Goal: Book appointment/travel/reservation

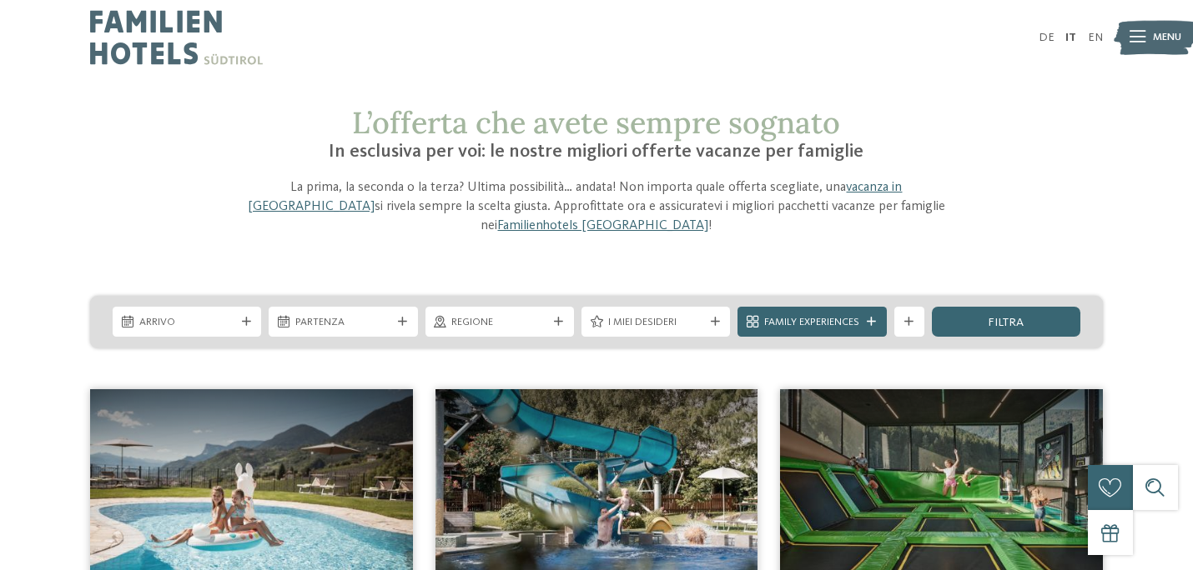
click at [952, 478] on img at bounding box center [941, 479] width 323 height 181
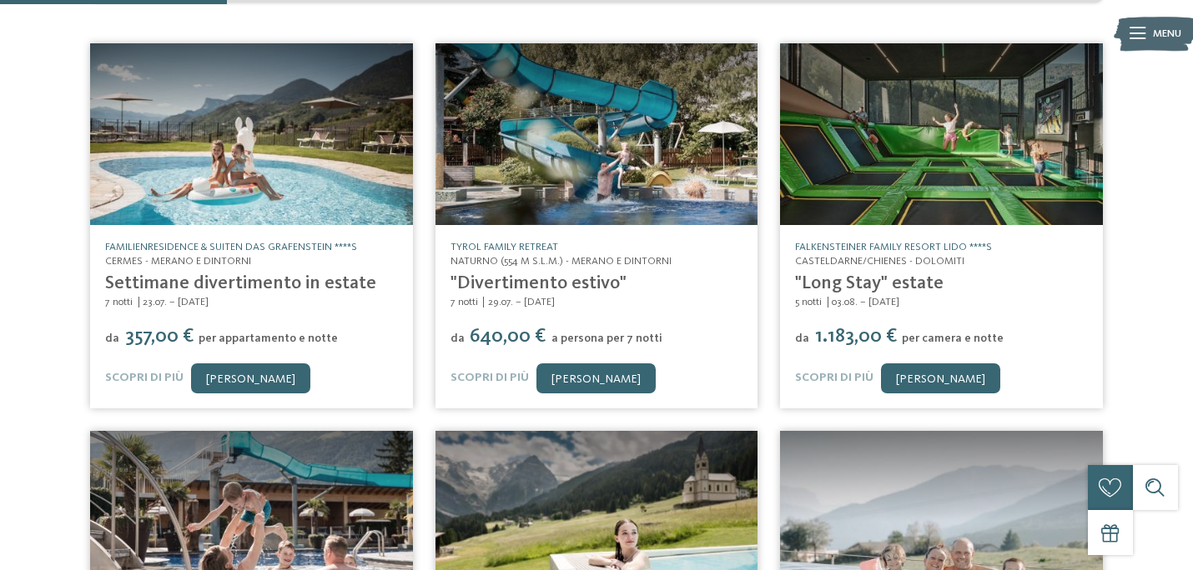
scroll to position [364, 0]
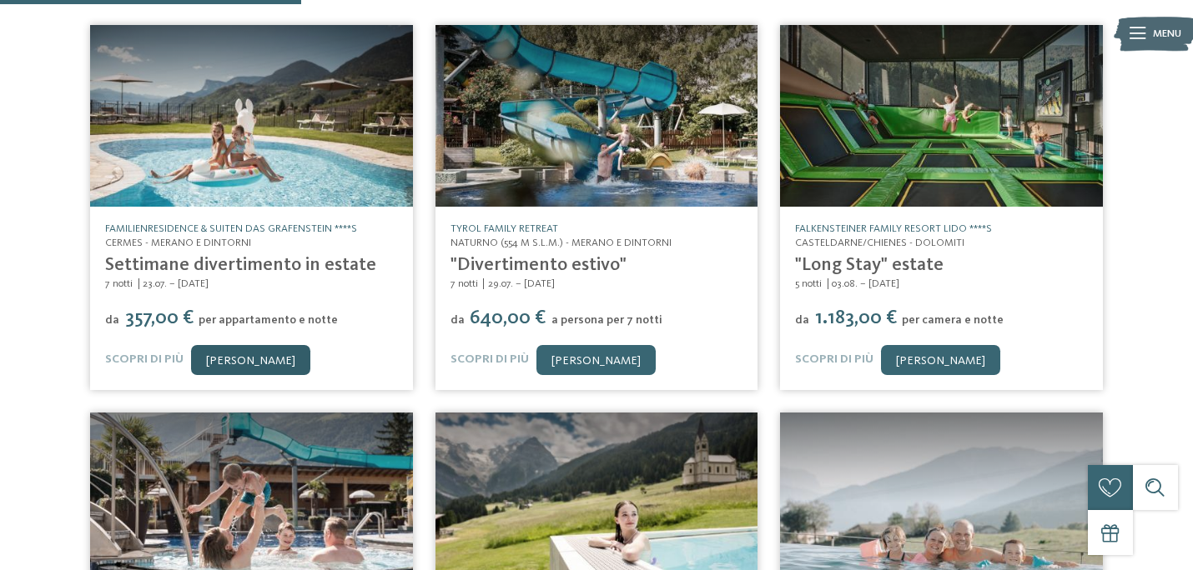
click at [227, 345] on link "[PERSON_NAME]" at bounding box center [250, 360] width 119 height 30
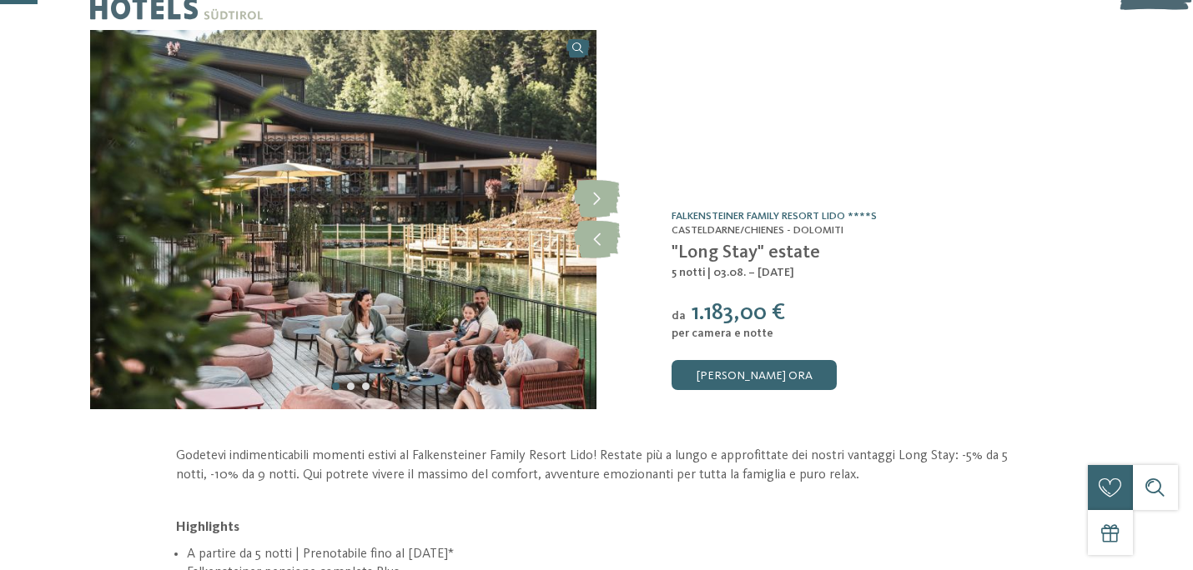
scroll to position [42, 0]
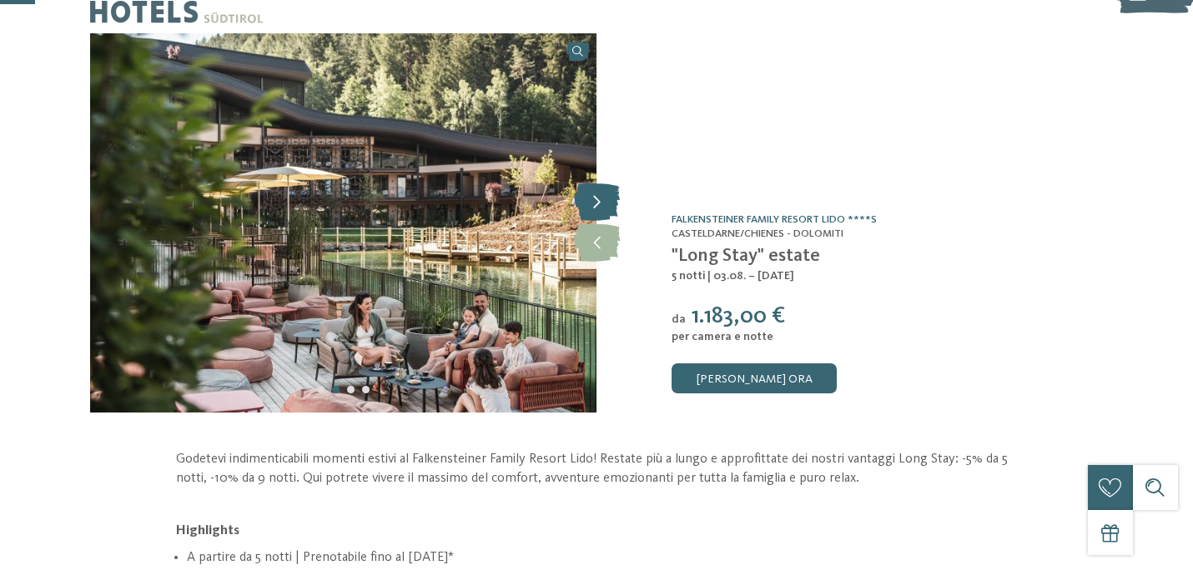
click at [593, 208] on icon at bounding box center [597, 202] width 46 height 38
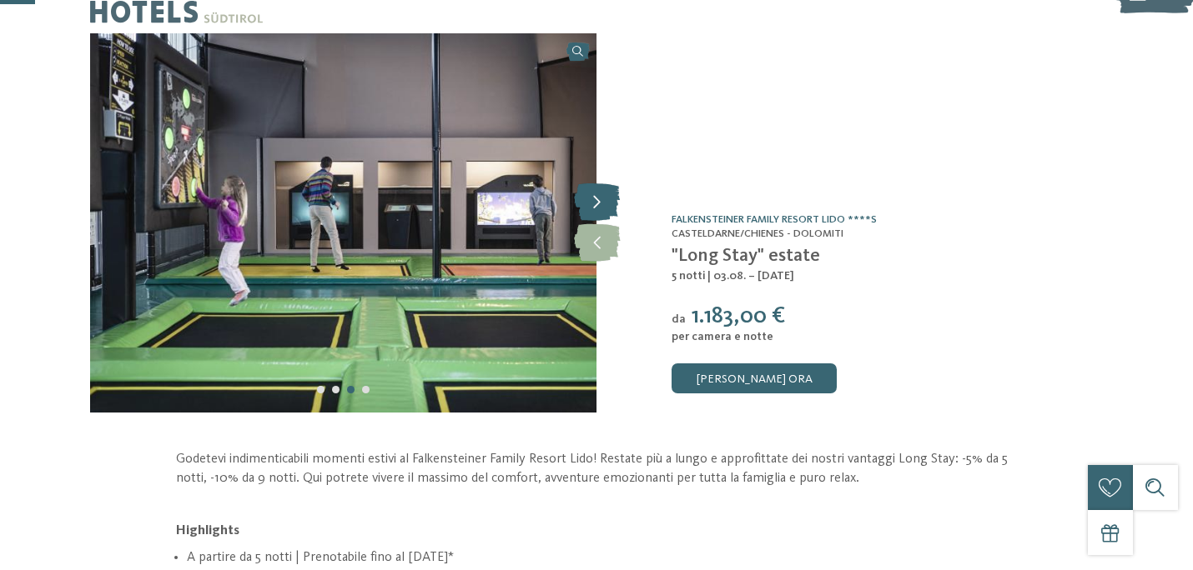
click at [593, 208] on icon at bounding box center [597, 202] width 46 height 38
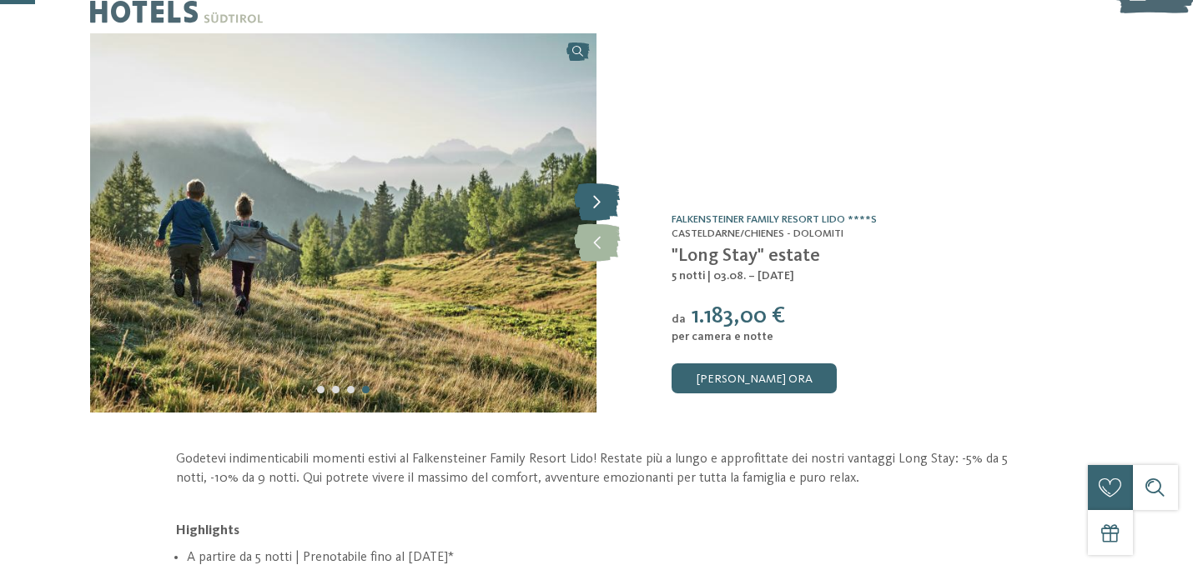
click at [593, 208] on icon at bounding box center [597, 202] width 46 height 38
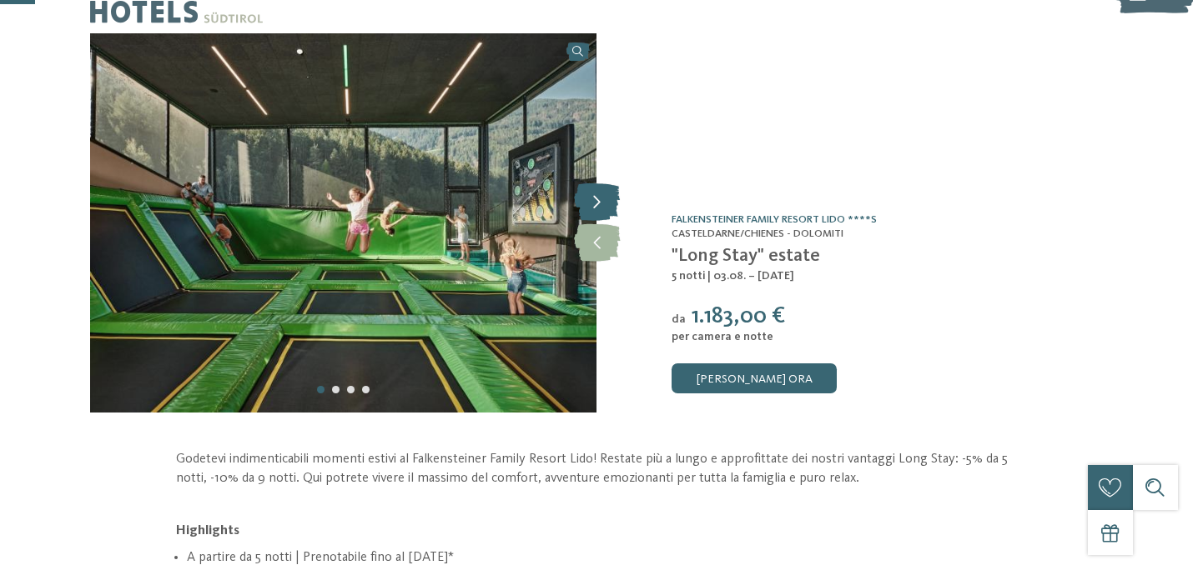
click at [593, 208] on icon at bounding box center [597, 202] width 46 height 38
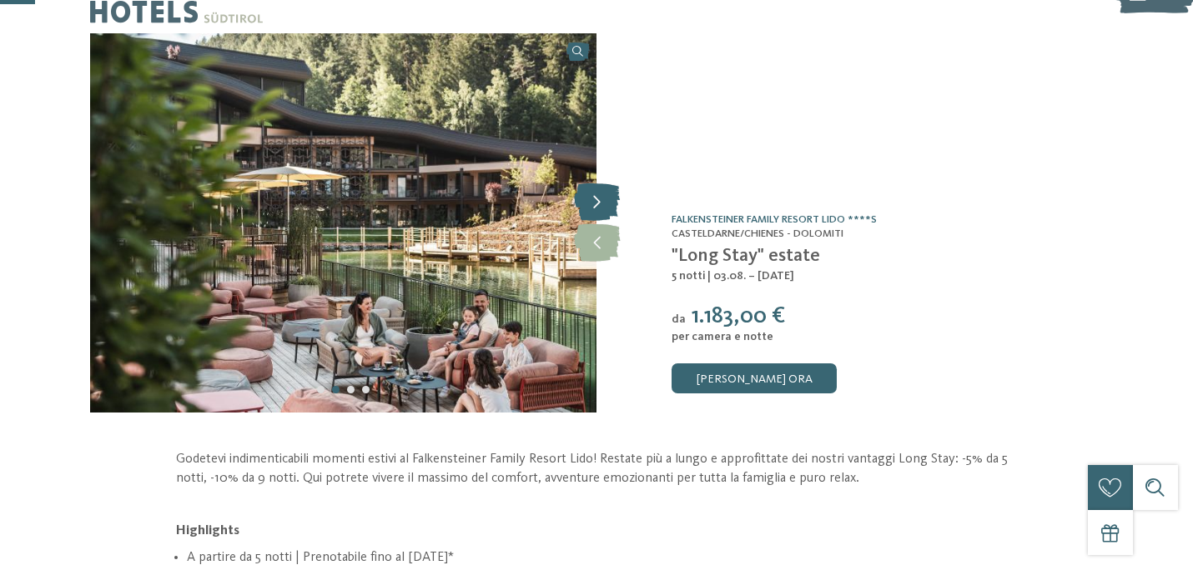
click at [593, 208] on icon at bounding box center [597, 202] width 46 height 38
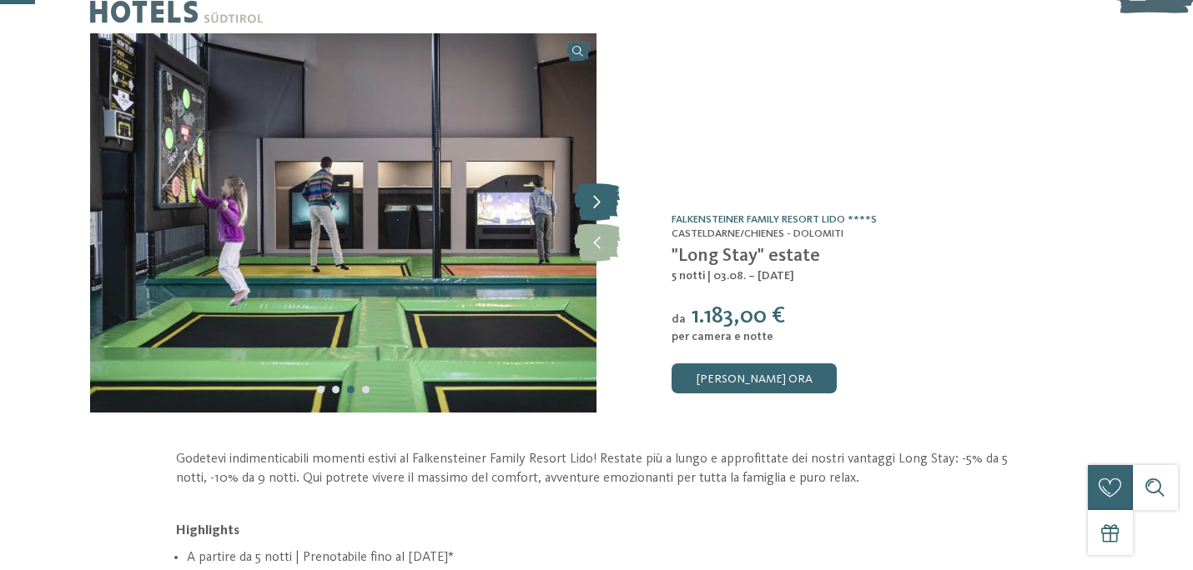
click at [593, 208] on icon at bounding box center [597, 202] width 46 height 38
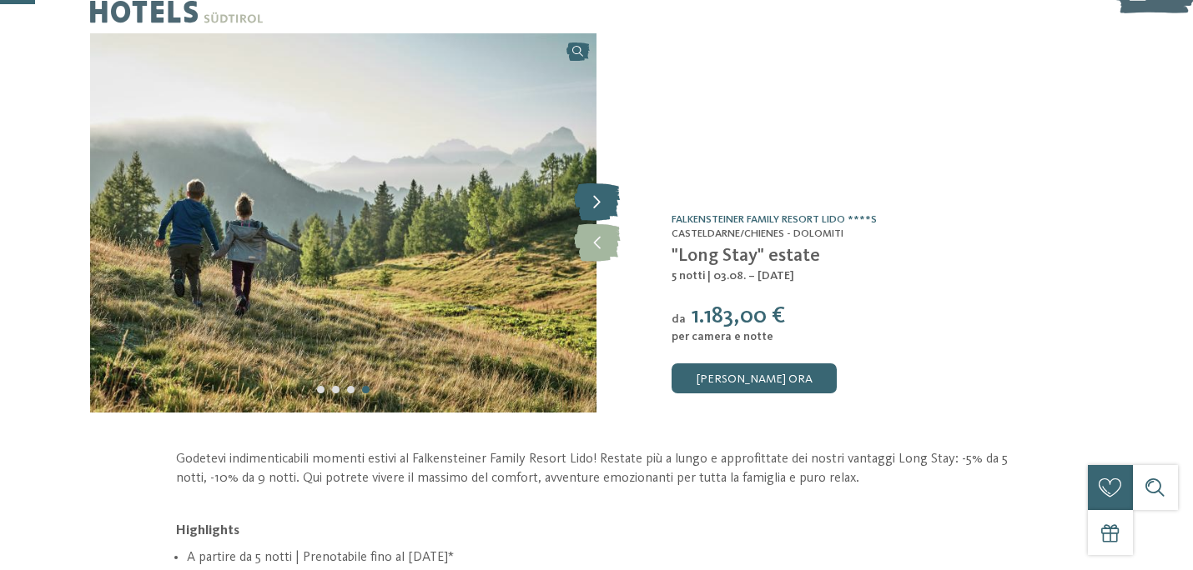
click at [593, 208] on icon at bounding box center [597, 202] width 46 height 38
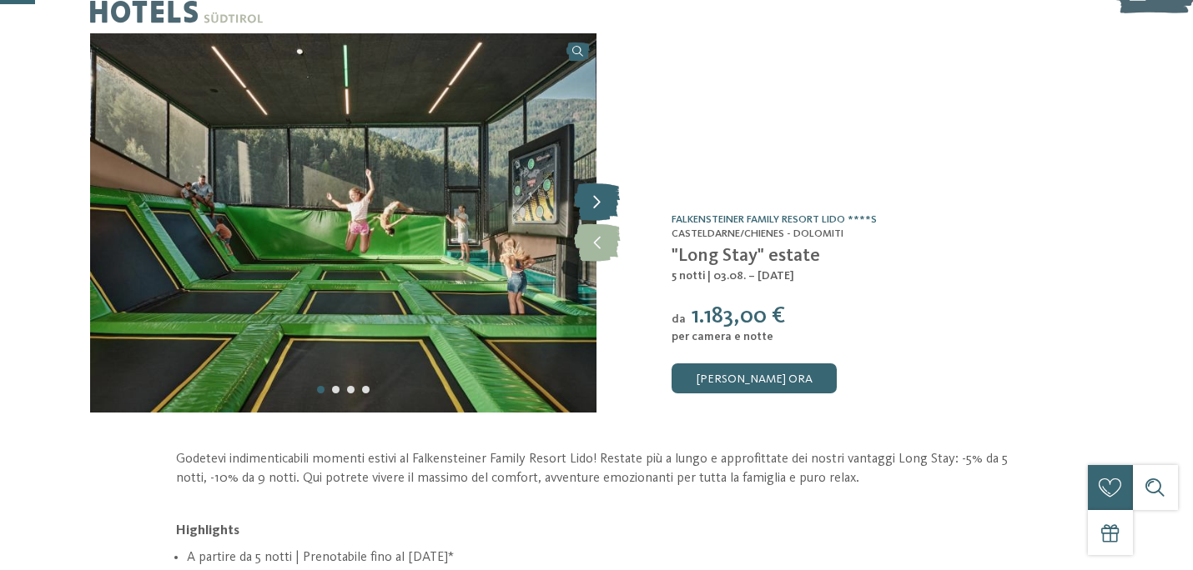
click at [593, 208] on icon at bounding box center [597, 202] width 46 height 38
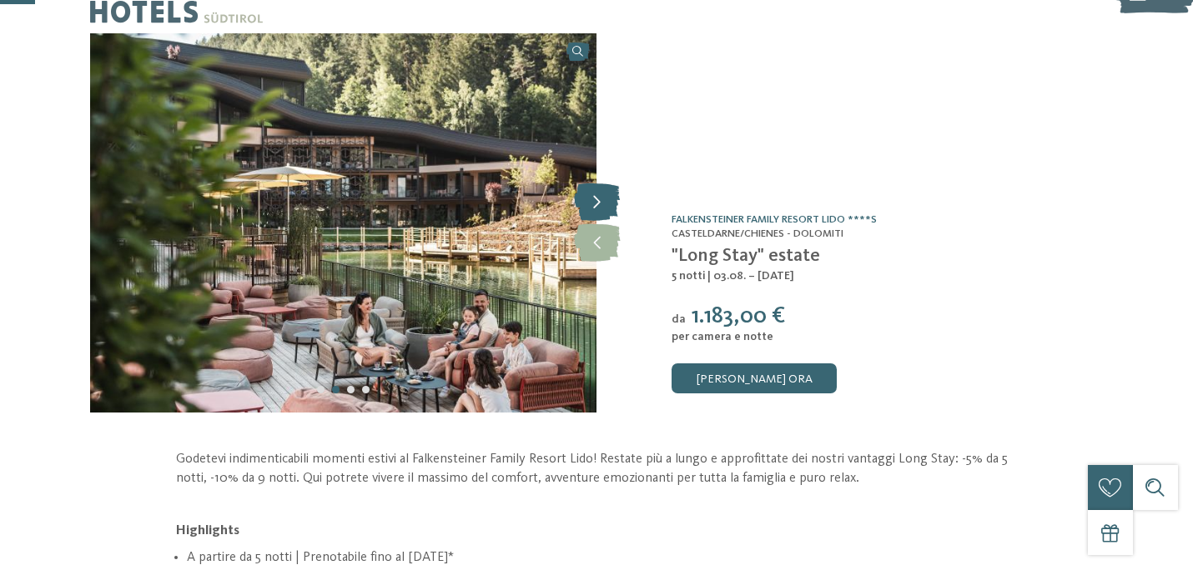
click at [593, 208] on icon at bounding box center [597, 202] width 46 height 38
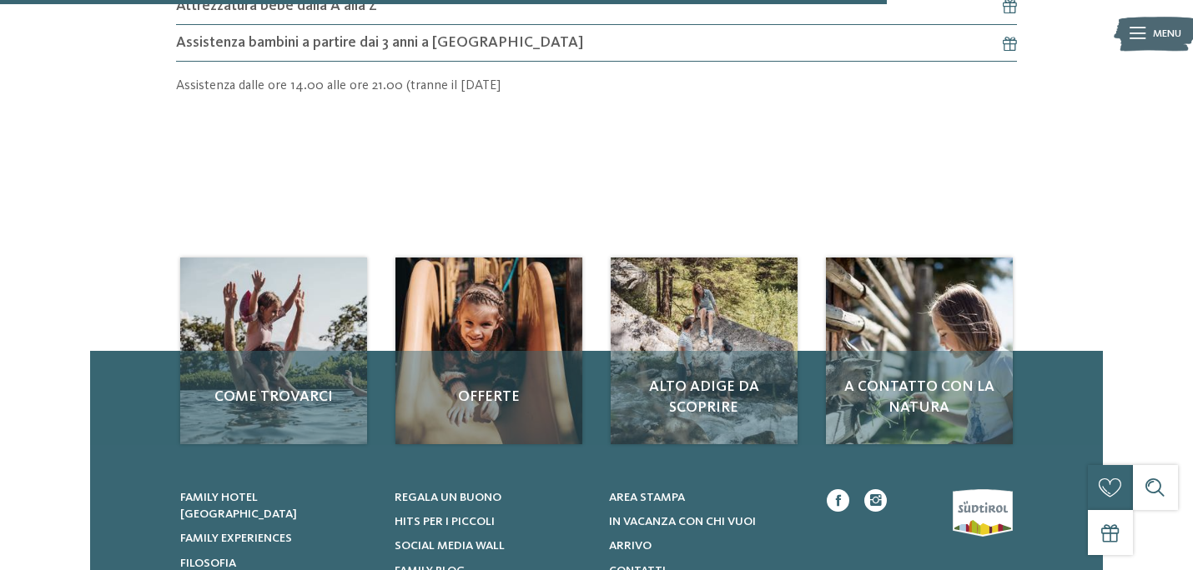
scroll to position [1287, 0]
